Goal: Information Seeking & Learning: Find specific page/section

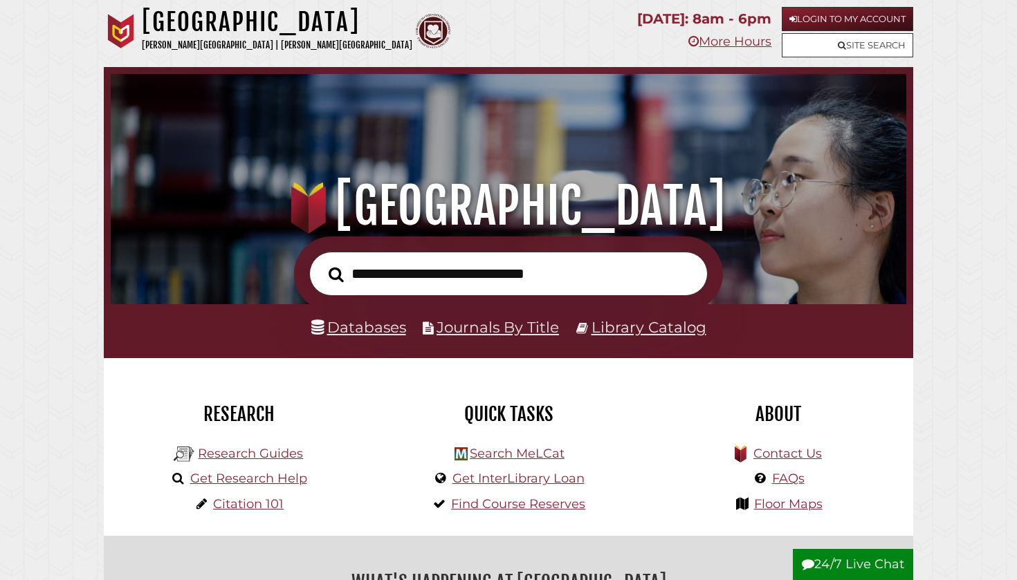
scroll to position [263, 789]
click at [374, 326] on link "Databases" at bounding box center [358, 327] width 95 height 18
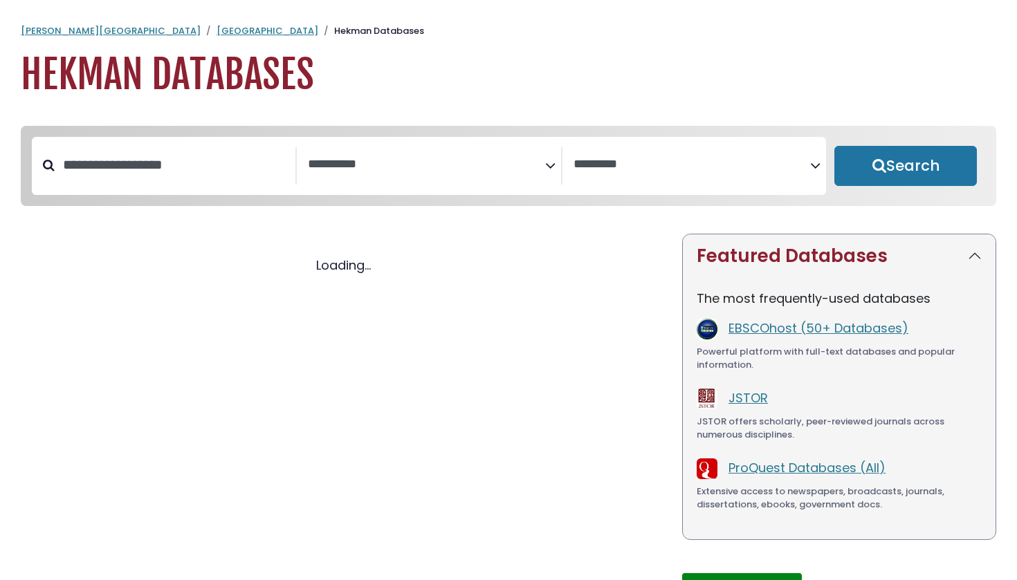
select select "Database Subject Filter"
select select "Database Vendors Filter"
select select "Database Subject Filter"
select select "Database Vendors Filter"
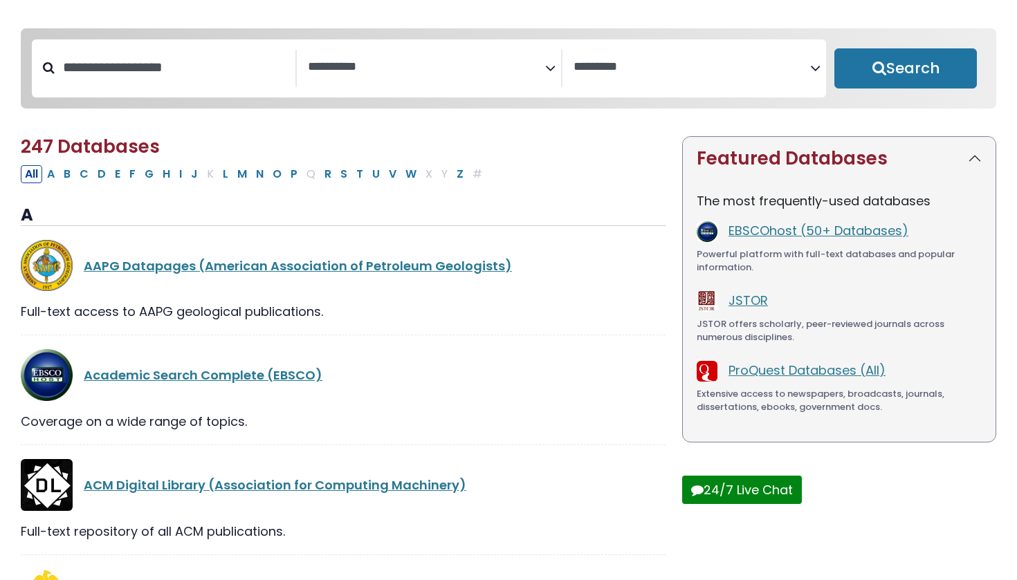
scroll to position [102, 0]
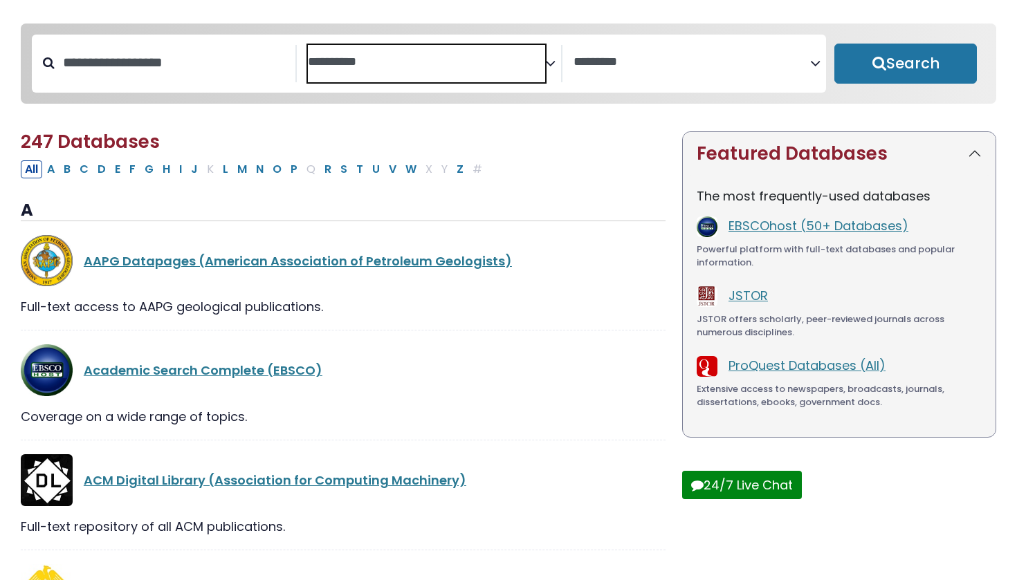
click at [355, 68] on textarea "Search" at bounding box center [426, 62] width 237 height 15
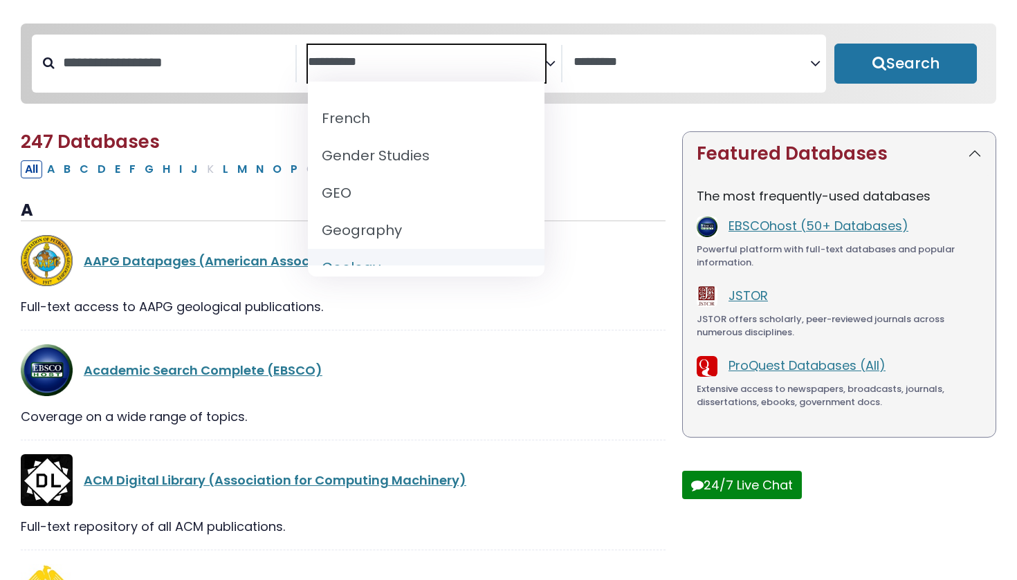
scroll to position [626, 0]
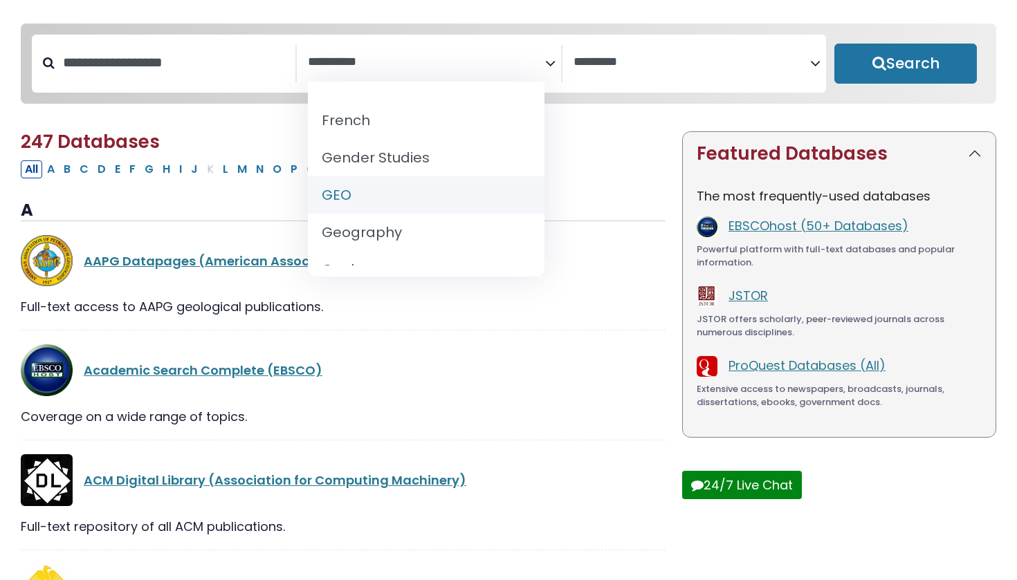
select select "*****"
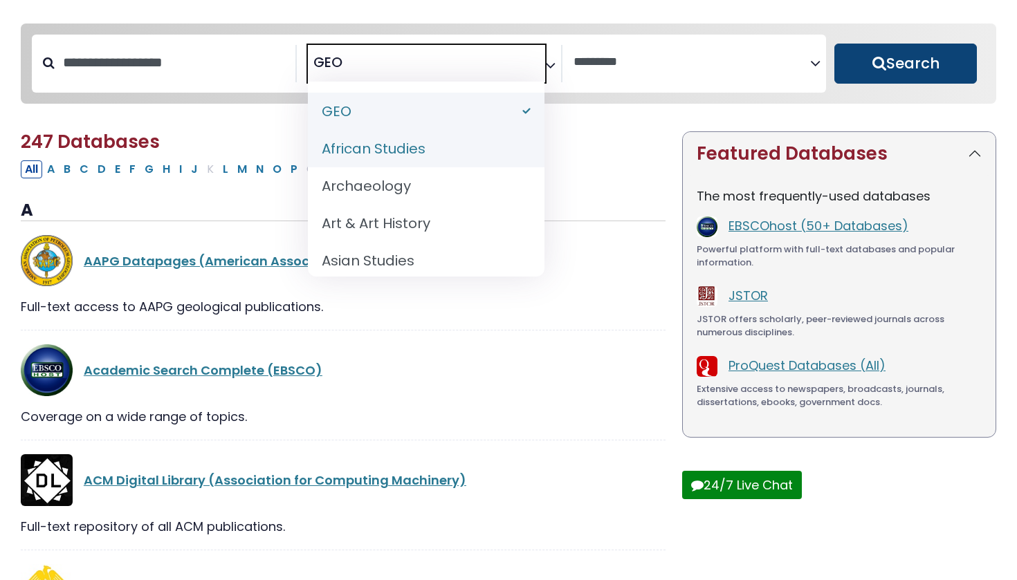
scroll to position [111, 0]
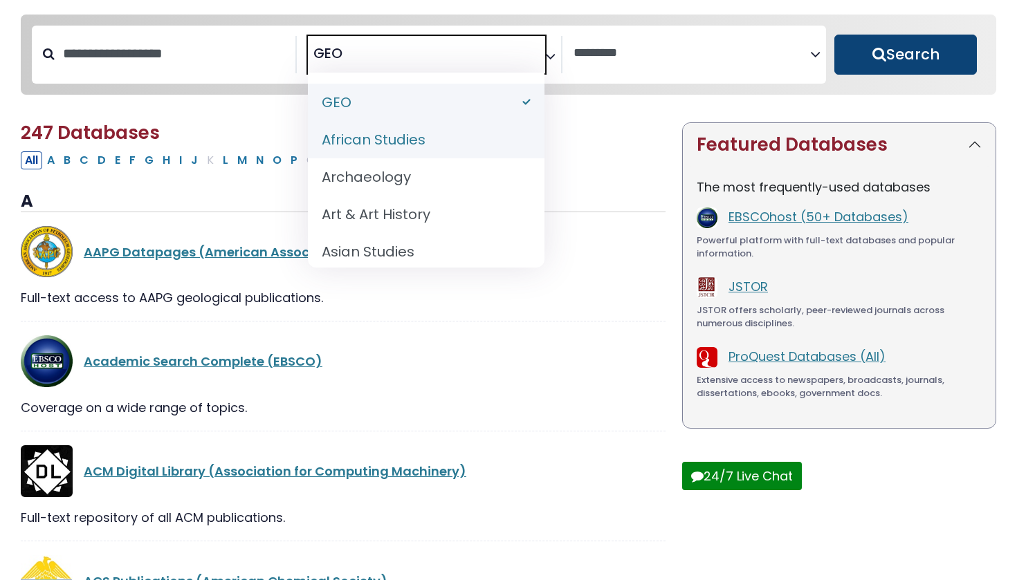
click at [914, 56] on button "Search" at bounding box center [905, 55] width 142 height 40
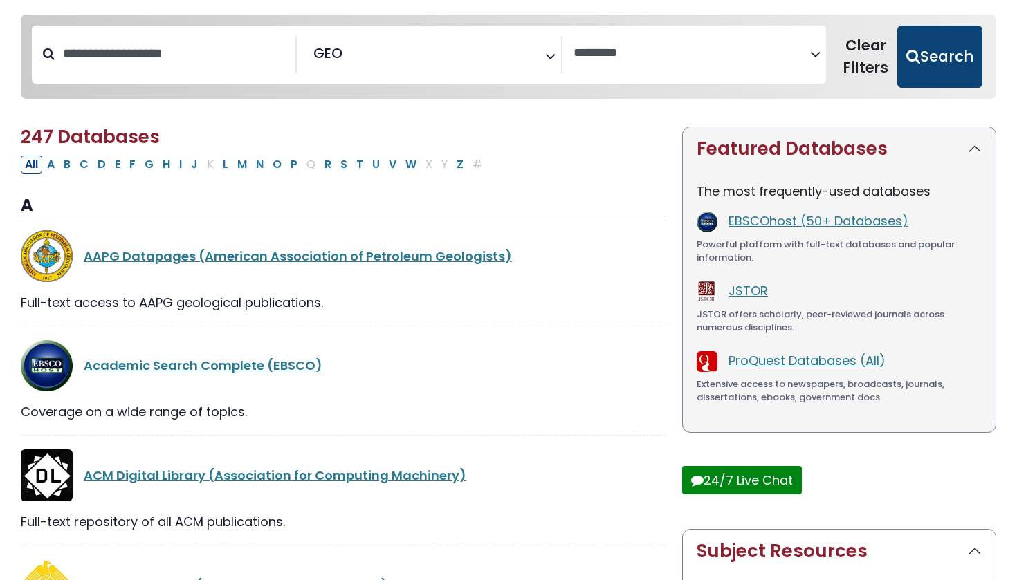
select select "Database Vendors Filter"
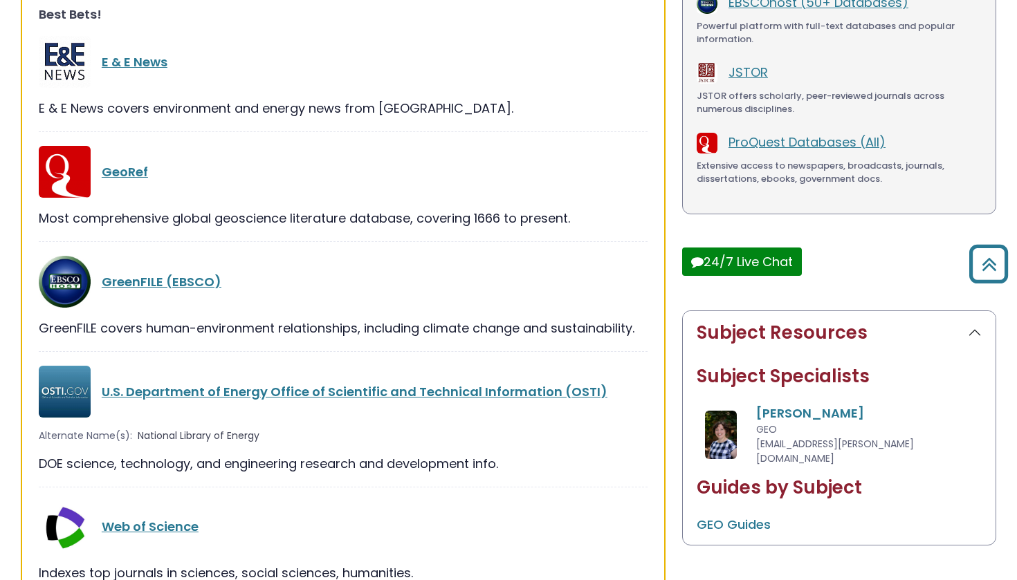
scroll to position [347, 0]
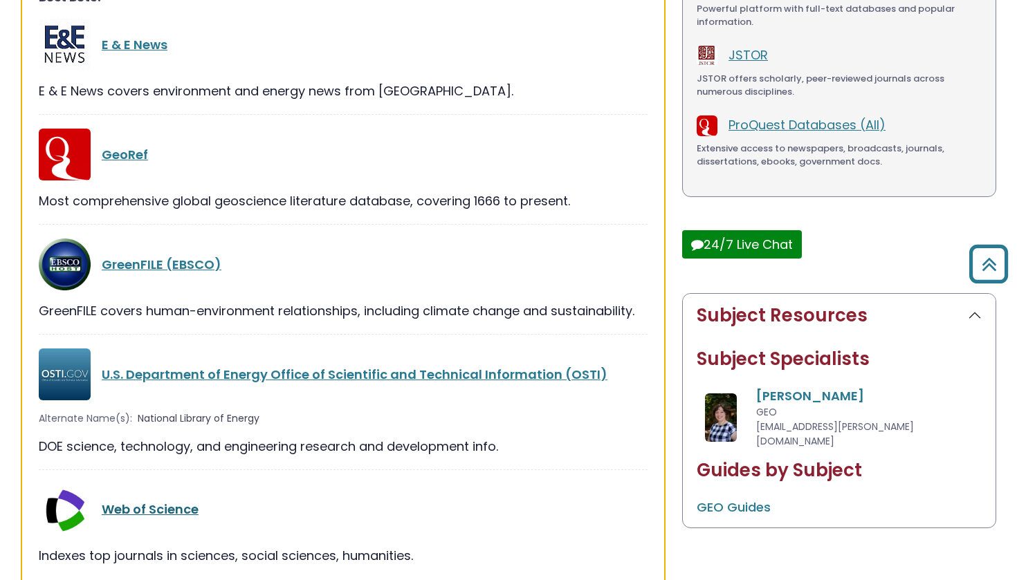
click at [148, 509] on link "Web of Science" at bounding box center [150, 509] width 97 height 17
